Goal: Information Seeking & Learning: Learn about a topic

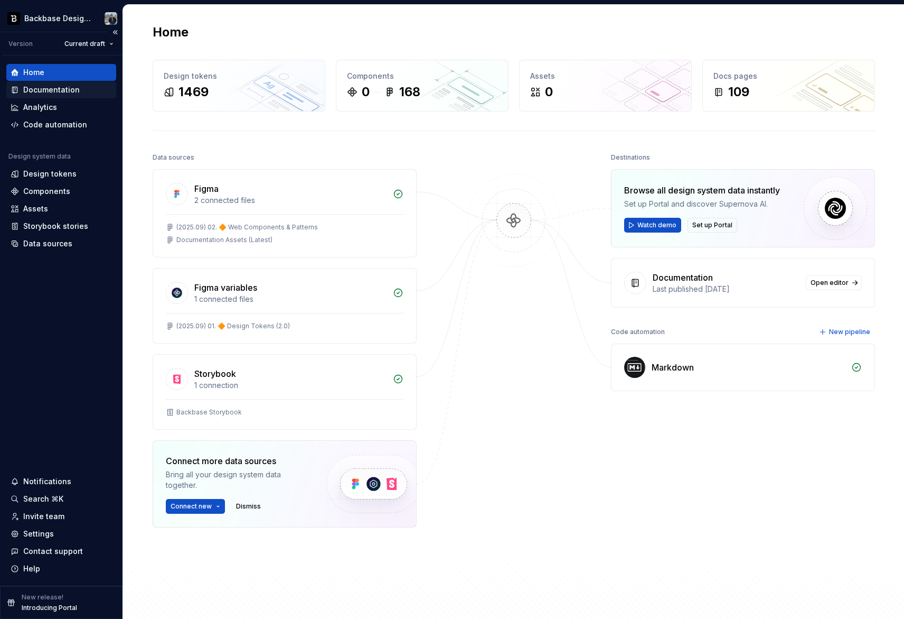
click at [66, 92] on div "Documentation" at bounding box center [51, 90] width 57 height 11
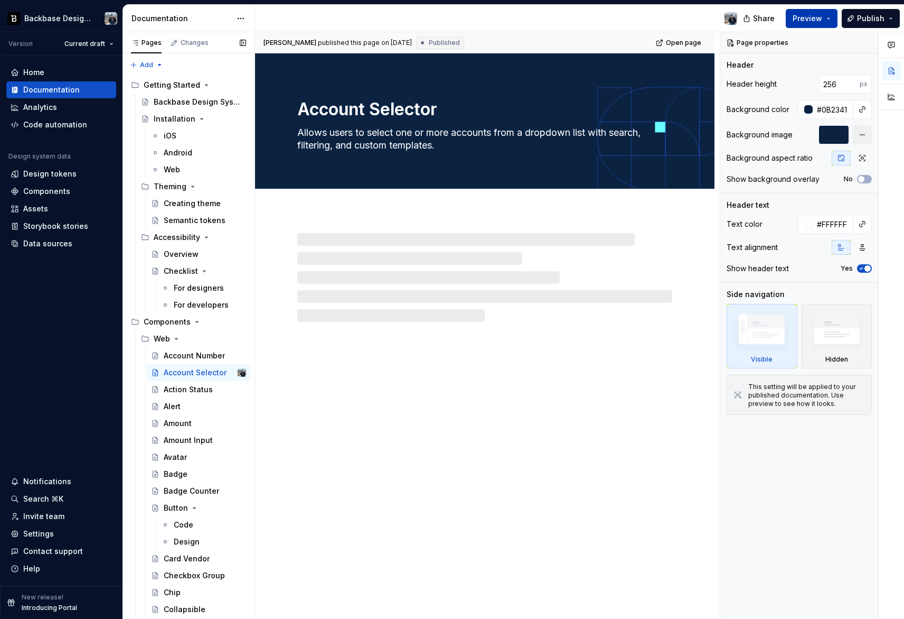
click at [821, 21] on span "Preview" at bounding box center [808, 18] width 30 height 11
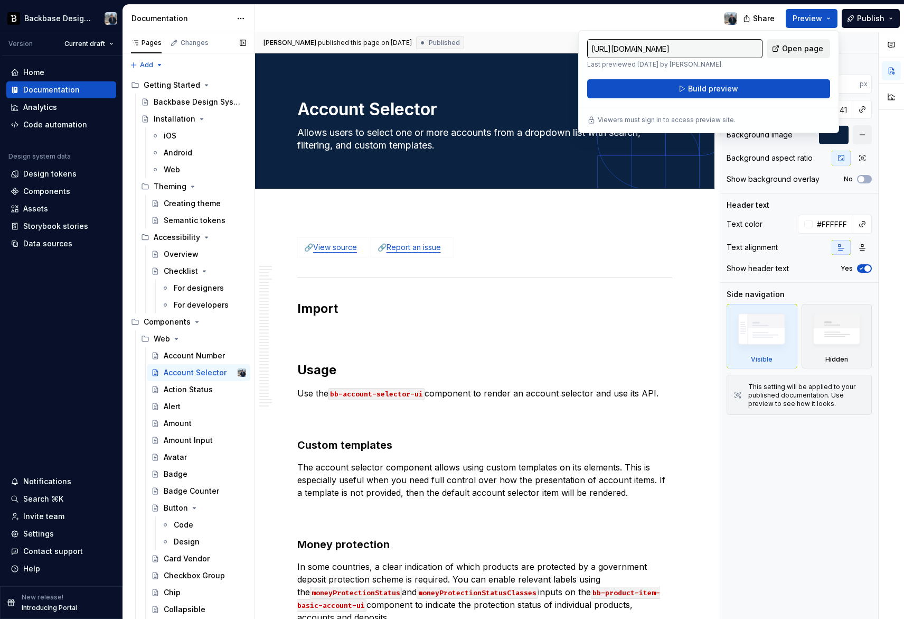
click at [798, 52] on span "Open page" at bounding box center [802, 48] width 41 height 11
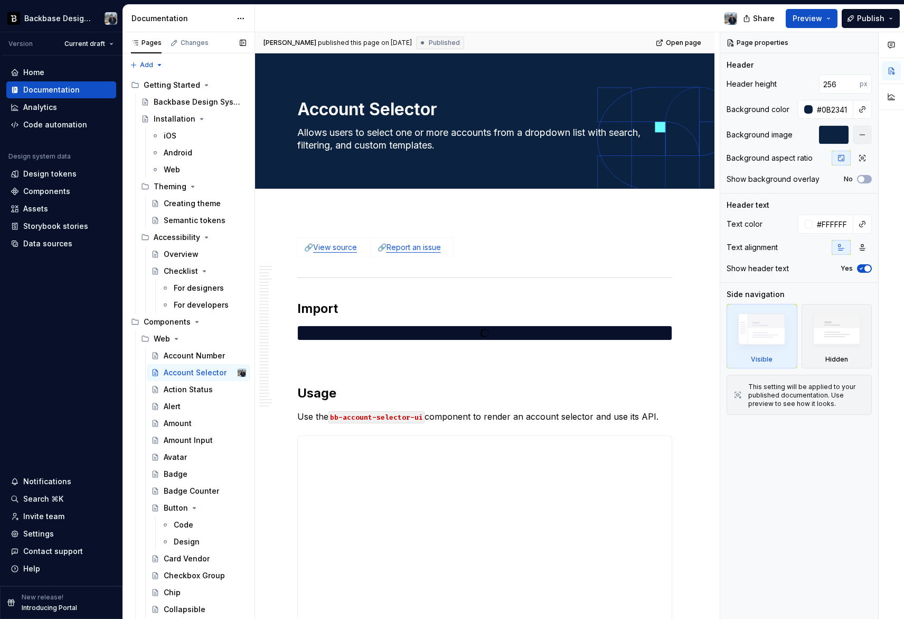
click at [524, 15] on div at bounding box center [500, 18] width 491 height 27
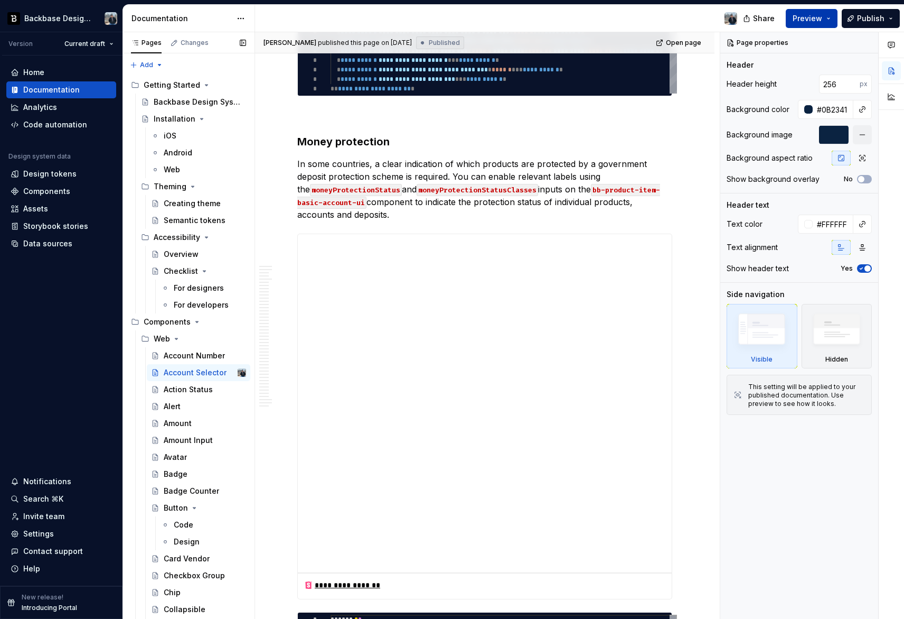
click at [807, 18] on span "Preview" at bounding box center [808, 18] width 30 height 11
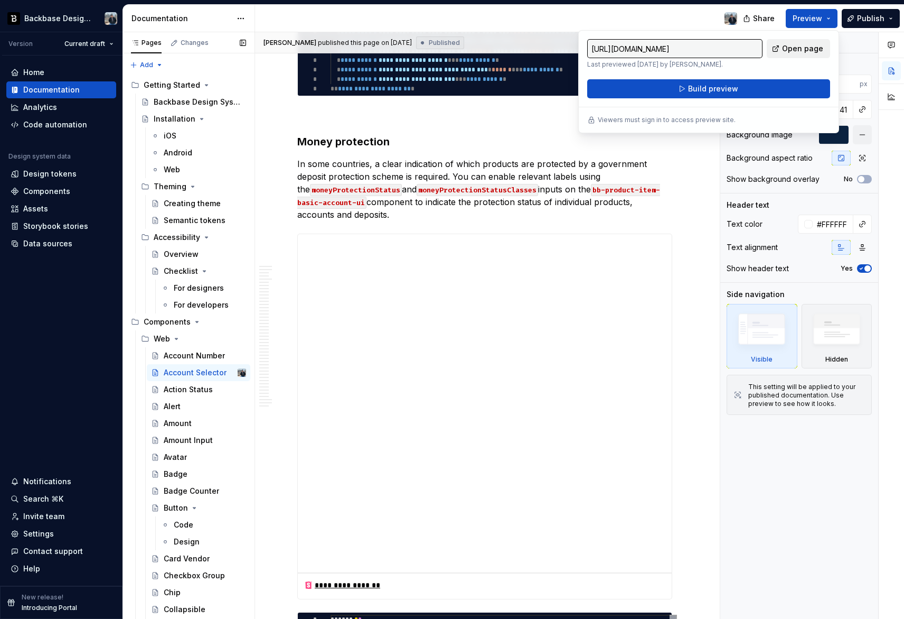
click at [802, 46] on span "Open page" at bounding box center [802, 48] width 41 height 11
type textarea "*"
